Goal: Navigation & Orientation: Find specific page/section

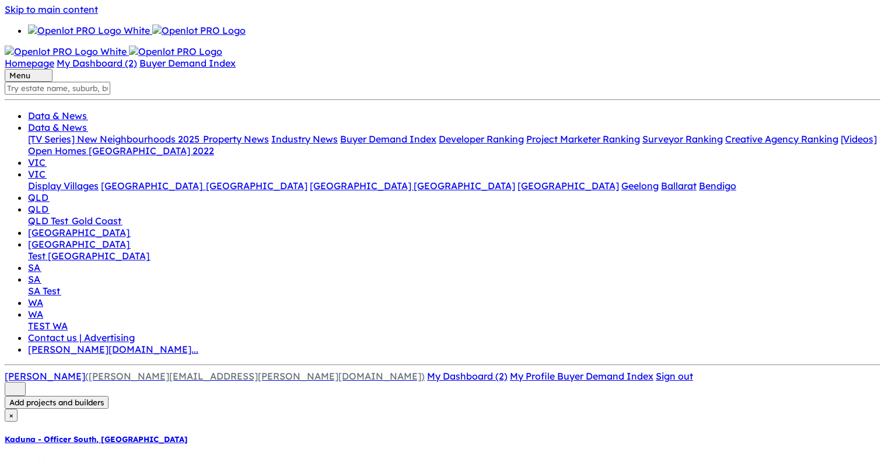
click at [109, 396] on button "Add projects and builders" at bounding box center [57, 402] width 104 height 13
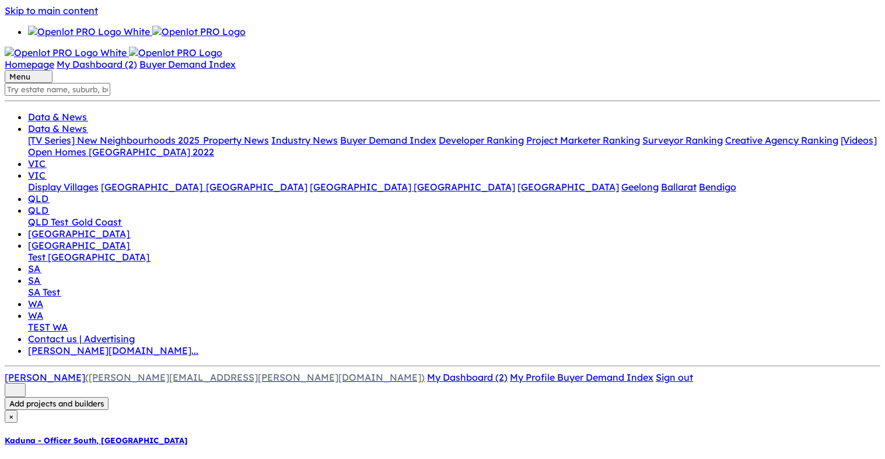
drag, startPoint x: 758, startPoint y: 85, endPoint x: 692, endPoint y: 94, distance: 66.5
